Goal: Connect with others: Connect with others

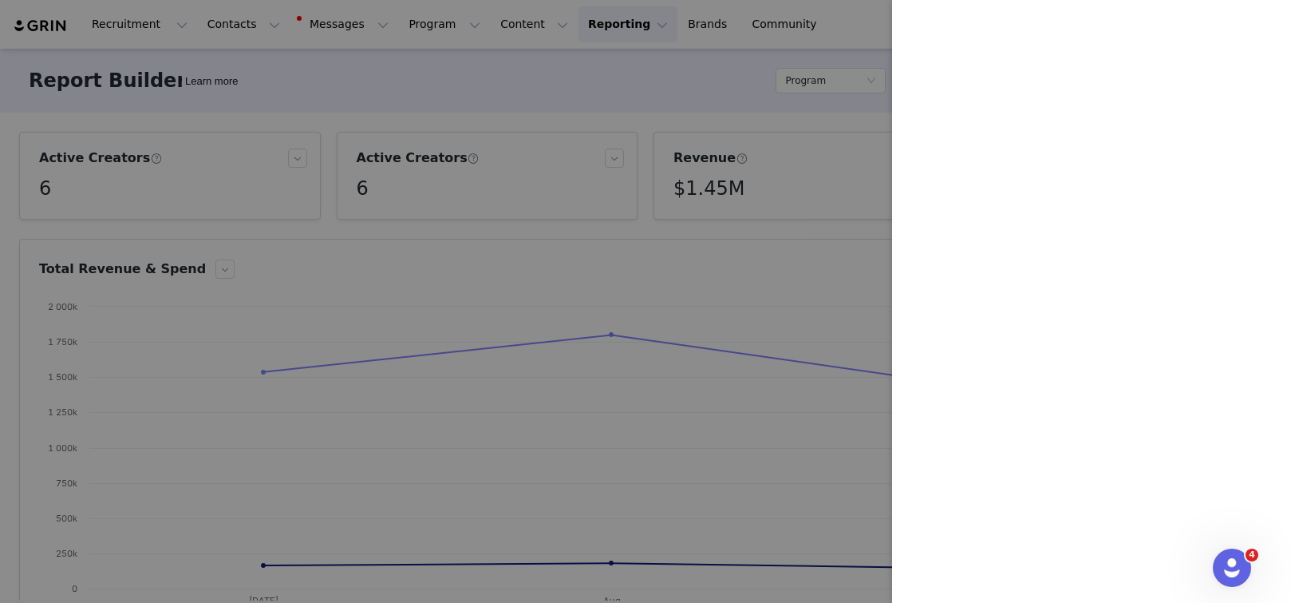
scroll to position [330, 0]
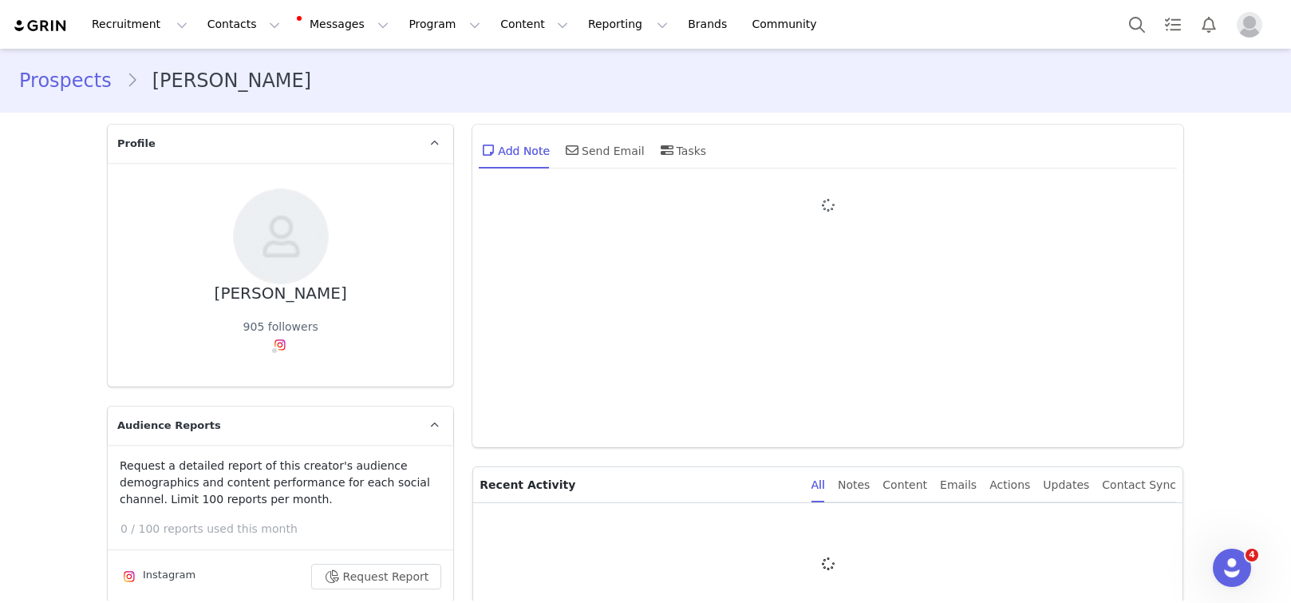
type input "+1 (United States)"
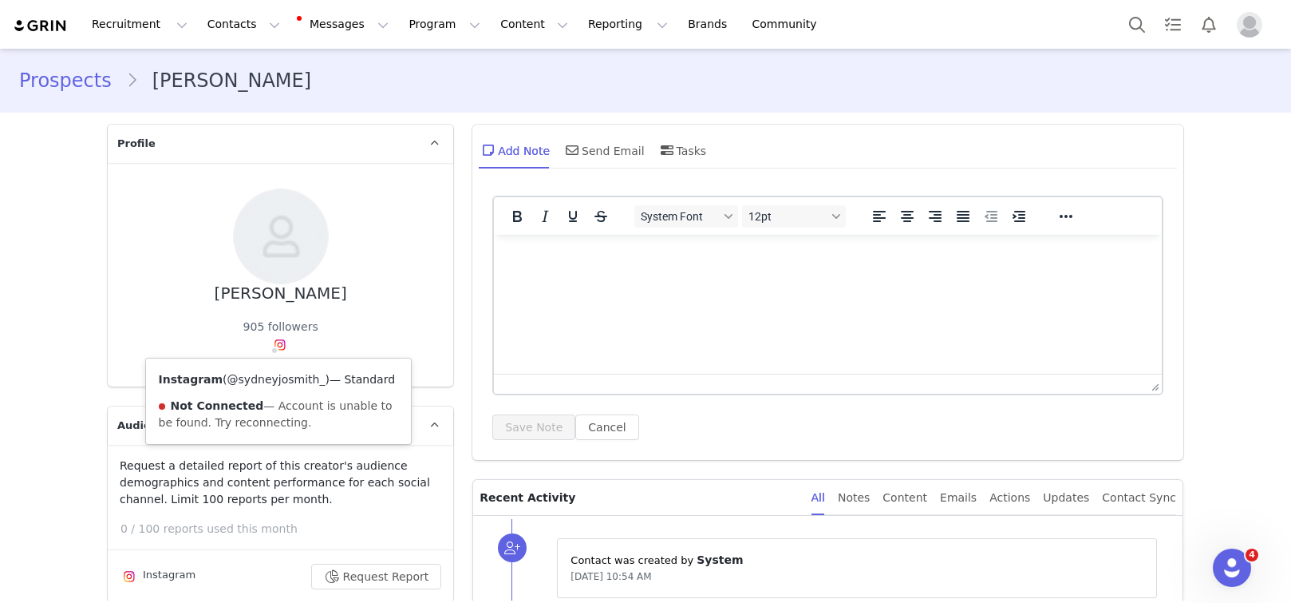
click at [270, 380] on link "@sydneyjosmith_" at bounding box center [276, 379] width 98 height 13
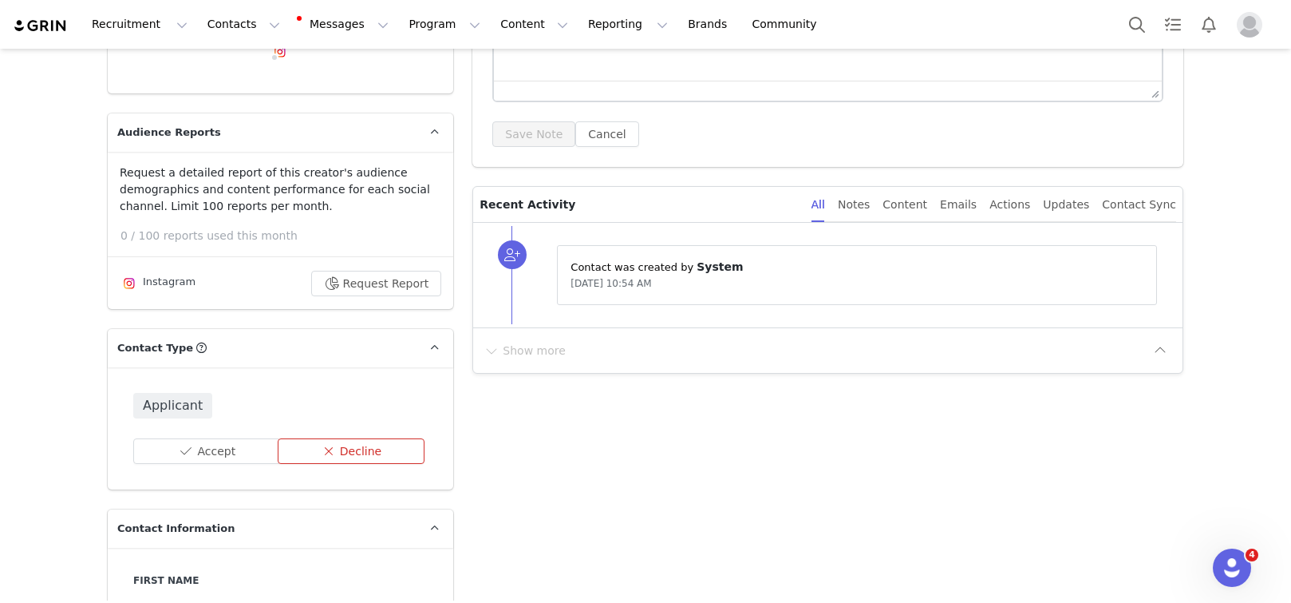
click at [348, 457] on button "Decline" at bounding box center [352, 451] width 148 height 26
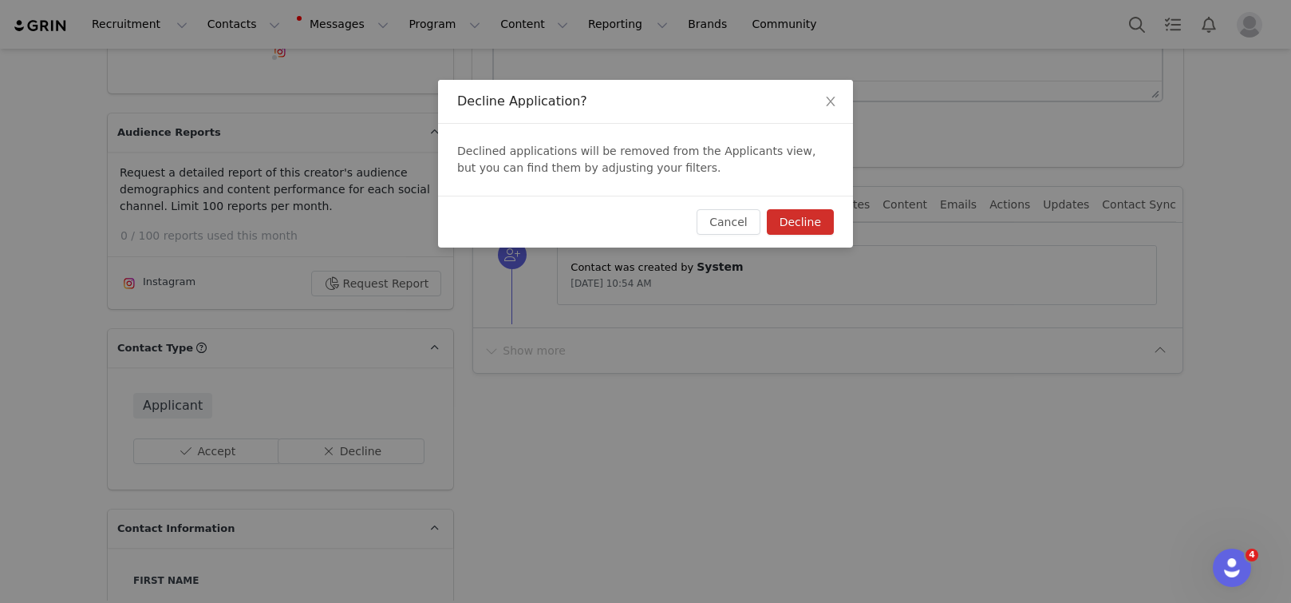
click at [826, 229] on button "Decline" at bounding box center [800, 222] width 67 height 26
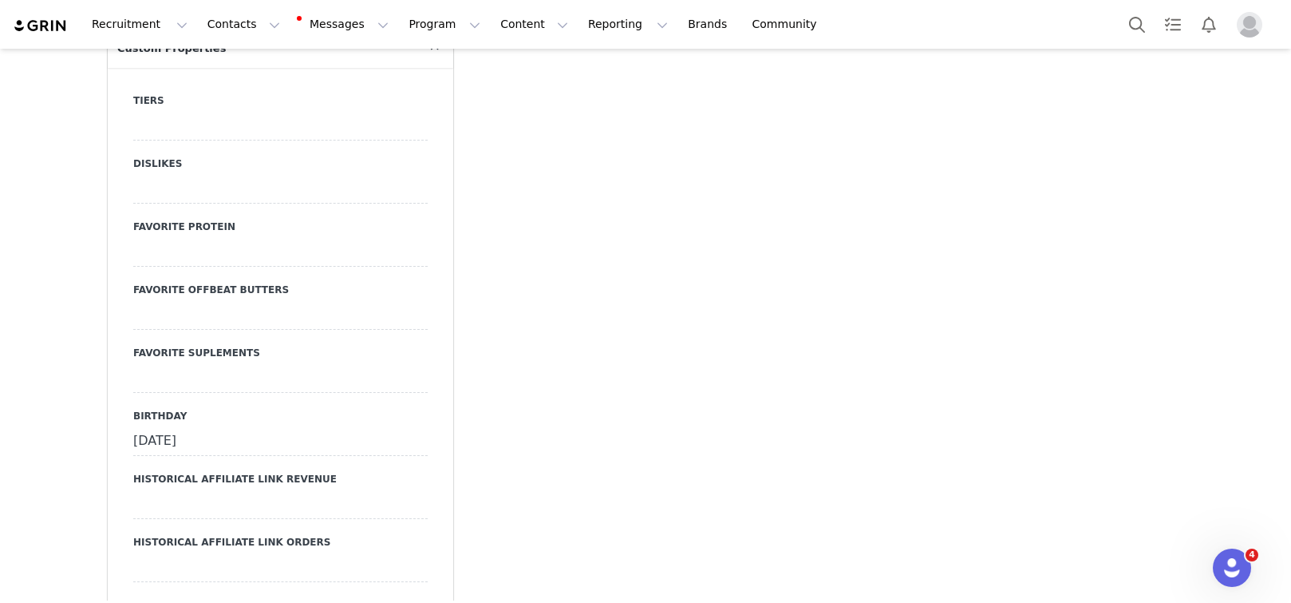
scroll to position [0, 0]
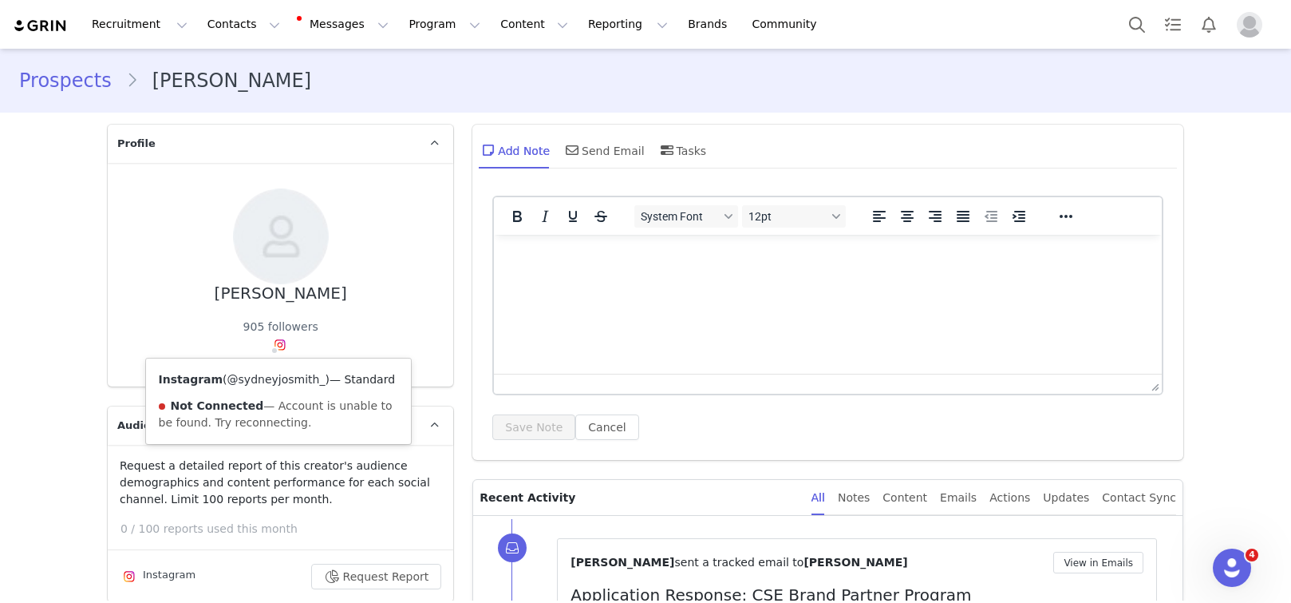
click at [272, 377] on link "@sydneyjosmith_" at bounding box center [276, 379] width 98 height 13
